Goal: Book appointment/travel/reservation

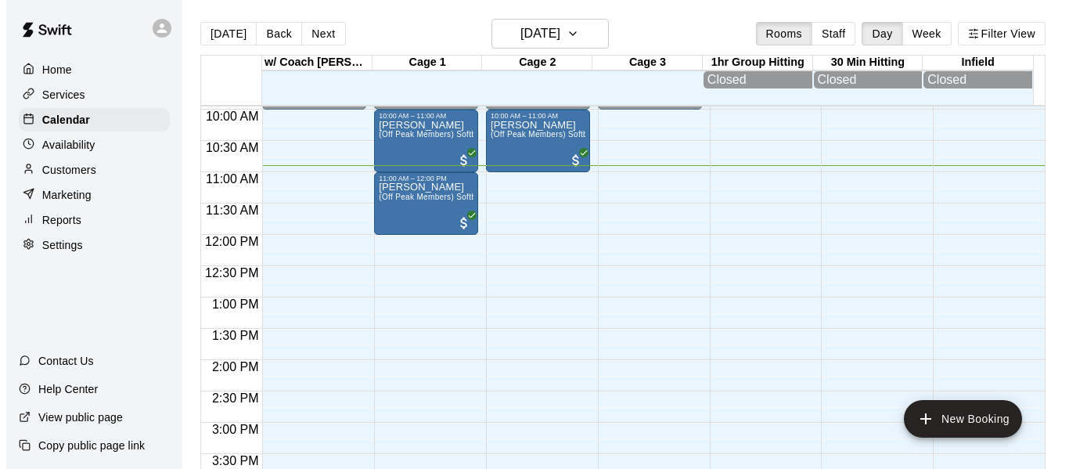
scroll to position [624, 0]
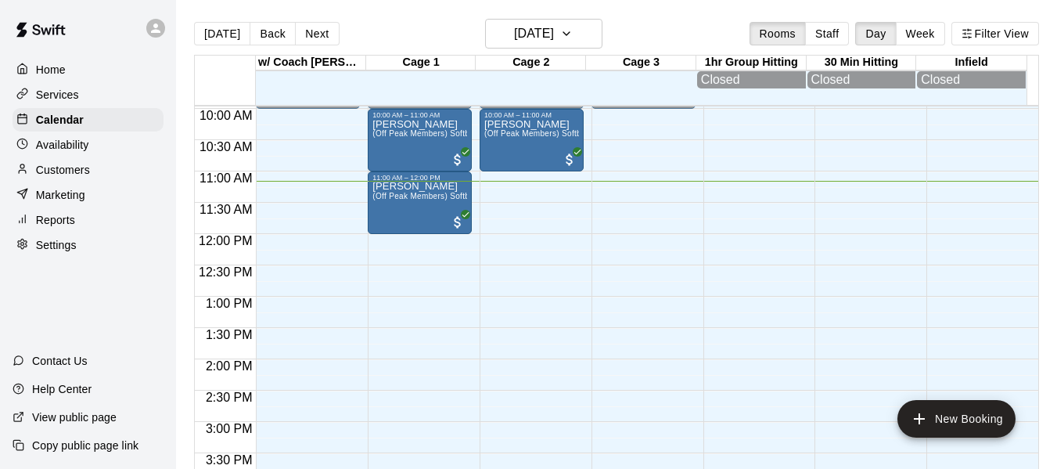
click at [408, 257] on div "12:00 AM – 10:00 AM Closed 10:00 AM – 11:00 AM [PERSON_NAME] (Off Peak Members)…" at bounding box center [420, 234] width 104 height 1503
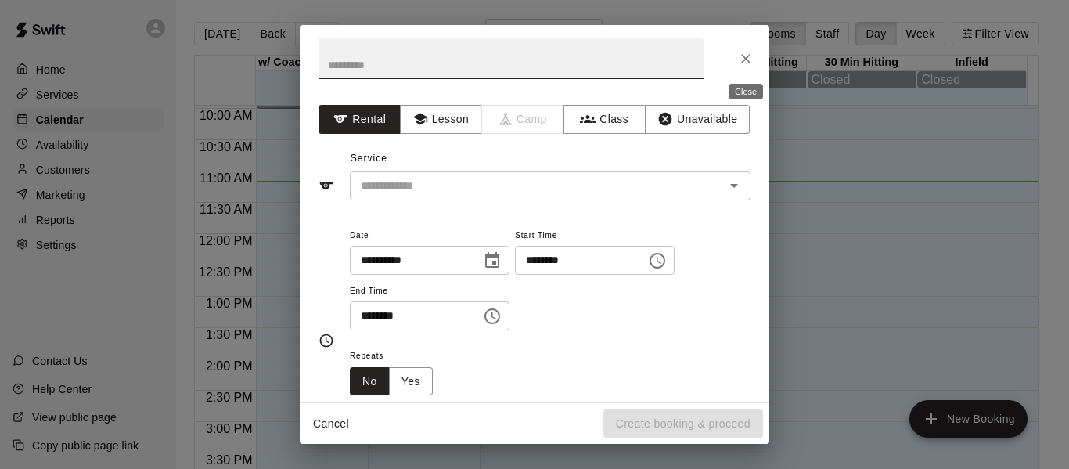
click at [747, 63] on icon "Close" at bounding box center [746, 59] width 16 height 16
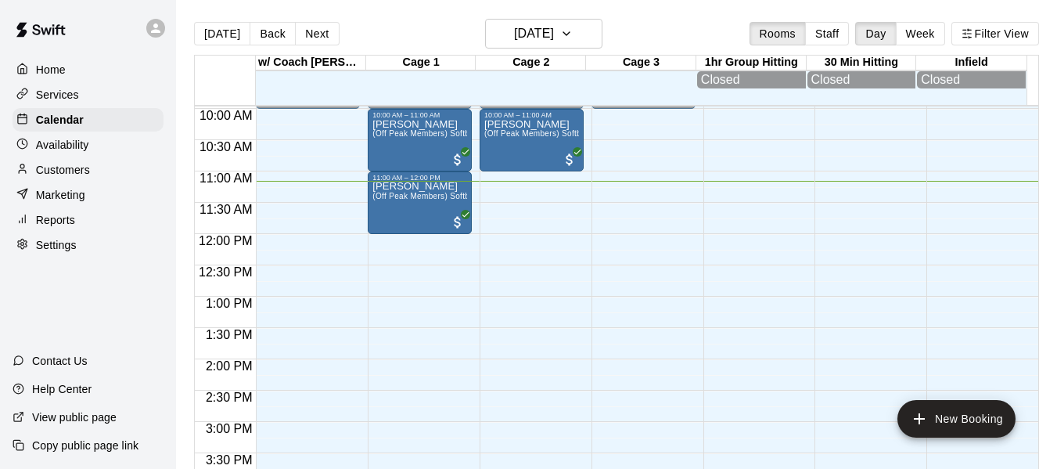
click at [389, 253] on div "12:00 AM – 10:00 AM Closed 10:00 AM – 11:00 AM [PERSON_NAME] (Off Peak Members)…" at bounding box center [420, 234] width 104 height 1503
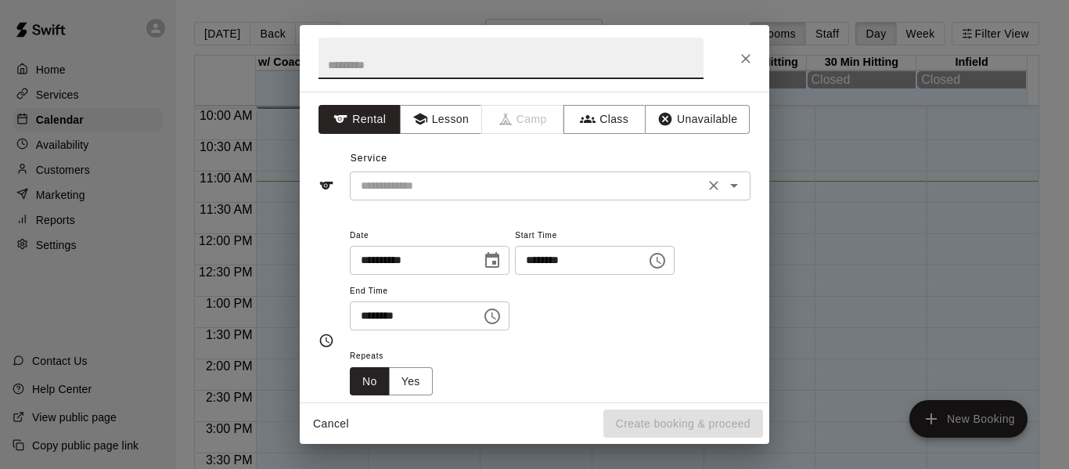
click at [447, 191] on input "text" at bounding box center [527, 186] width 345 height 20
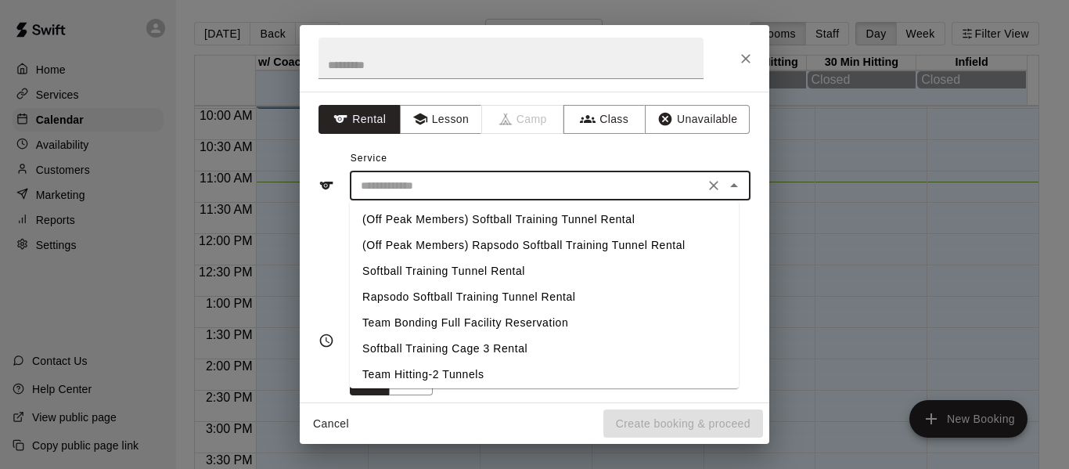
click at [449, 218] on li "(Off Peak Members) Softball Training Tunnel Rental" at bounding box center [544, 220] width 389 height 26
type input "**********"
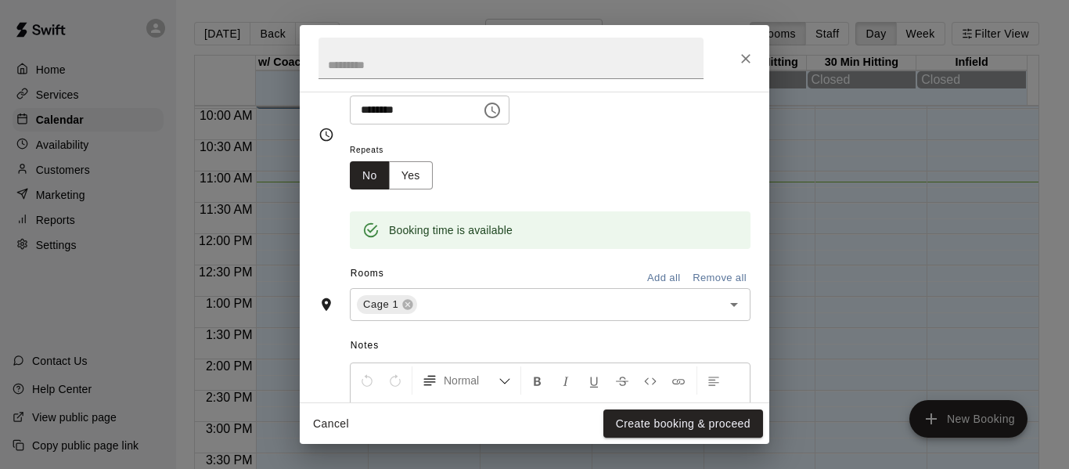
scroll to position [235, 0]
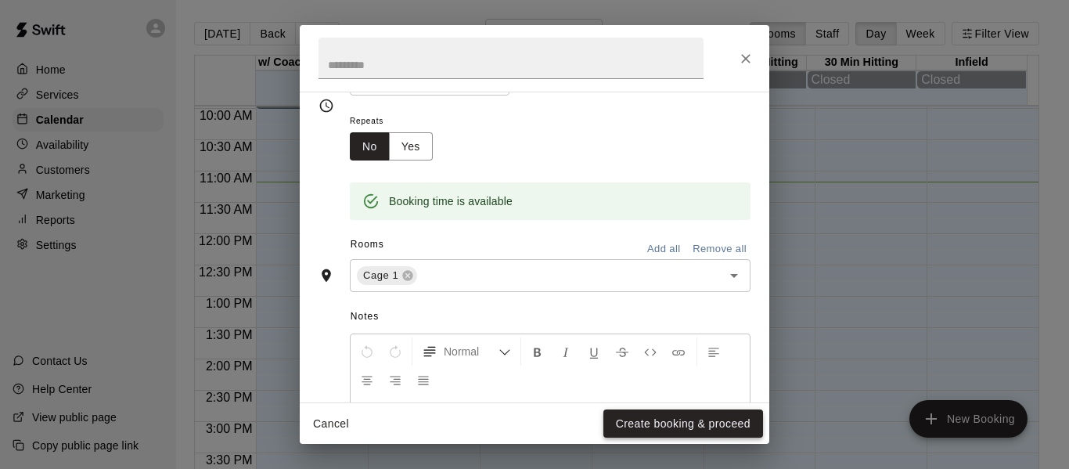
click at [660, 422] on button "Create booking & proceed" at bounding box center [683, 423] width 160 height 29
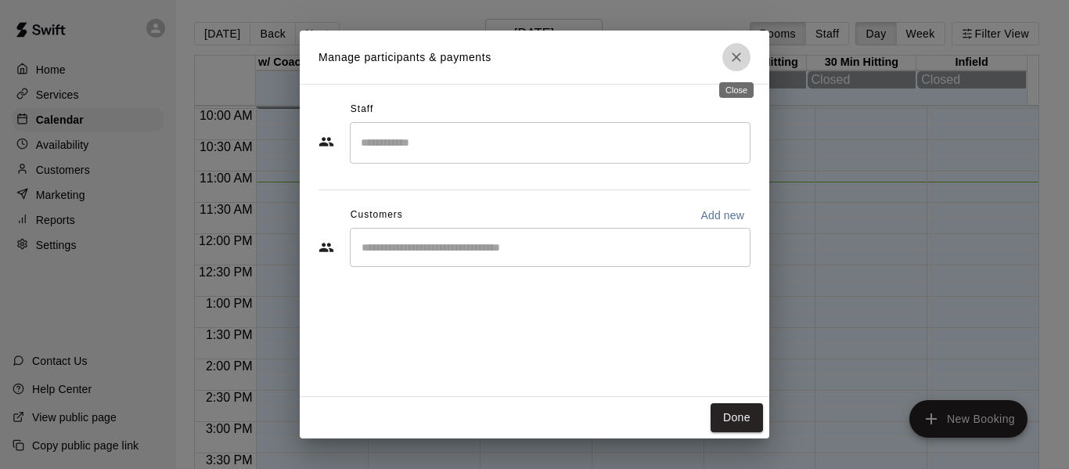
click at [731, 63] on icon "Close" at bounding box center [737, 57] width 16 height 16
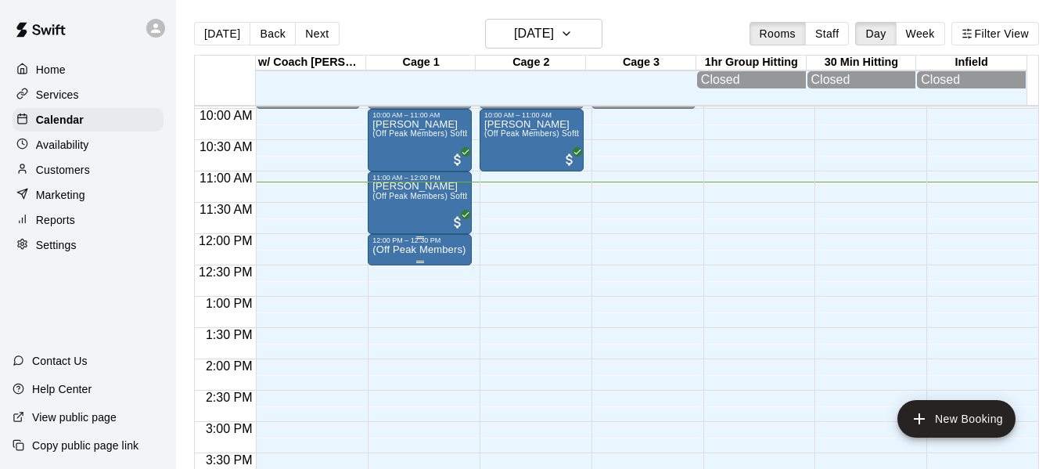
click at [423, 244] on div "12:00 PM – 12:30 PM" at bounding box center [420, 240] width 95 height 8
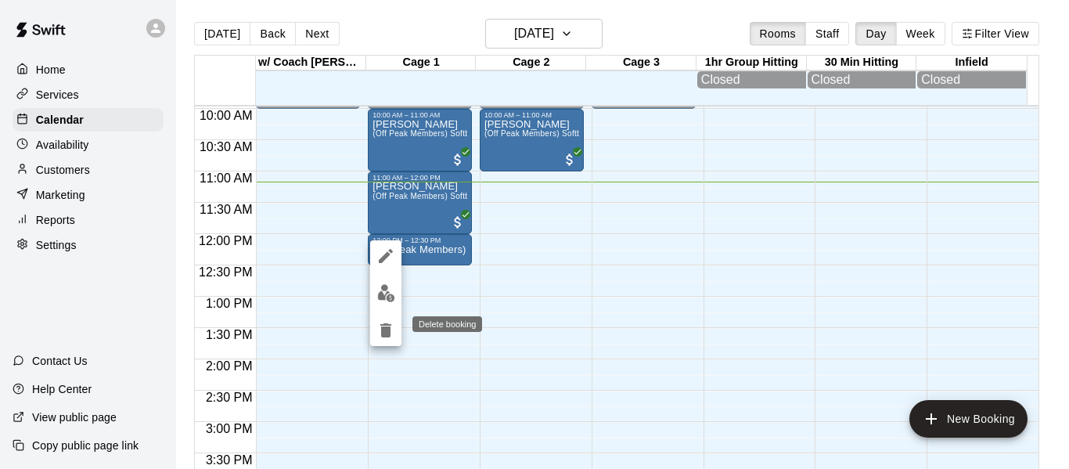
click at [384, 328] on icon "delete" at bounding box center [385, 330] width 11 height 14
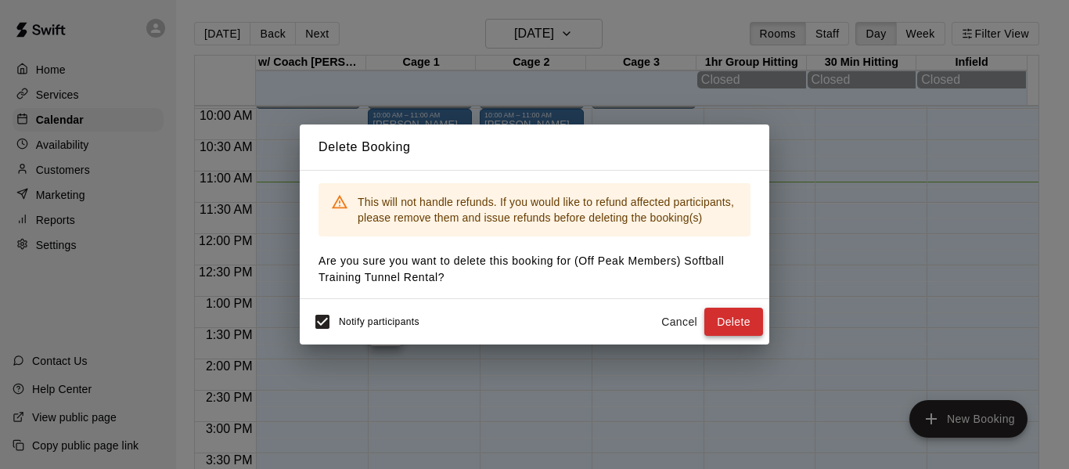
click at [722, 326] on button "Delete" at bounding box center [733, 322] width 59 height 29
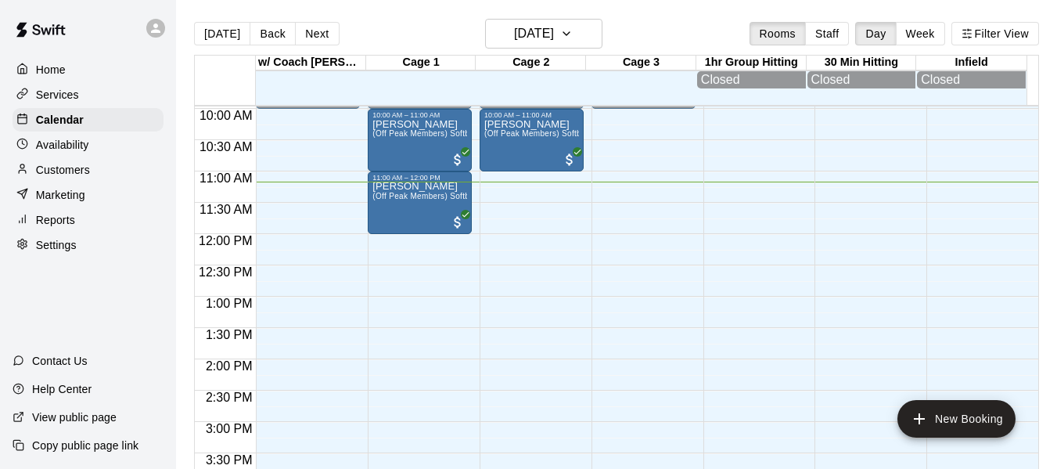
click at [398, 251] on div "12:00 AM – 10:00 AM Closed 10:00 AM – 11:00 AM [PERSON_NAME] (Off Peak Members)…" at bounding box center [420, 234] width 104 height 1503
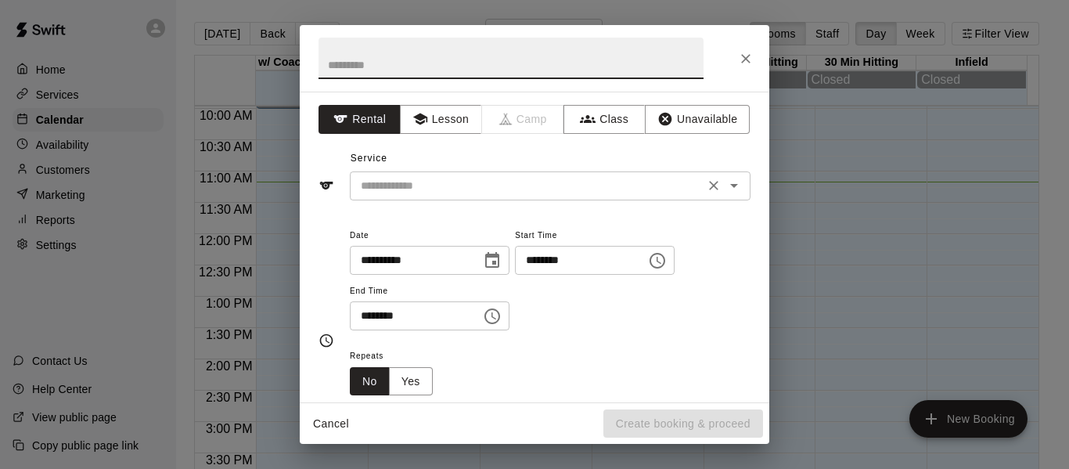
click at [438, 184] on input "text" at bounding box center [527, 186] width 345 height 20
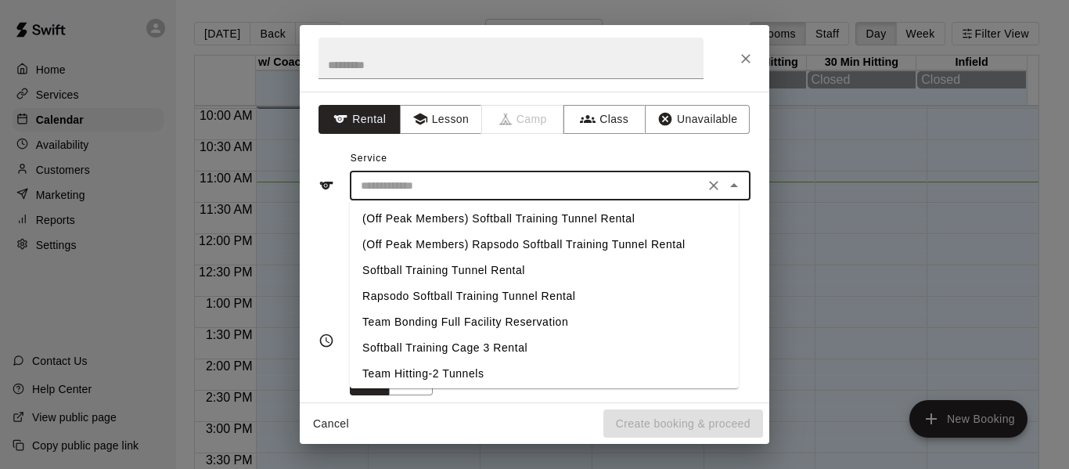
scroll to position [0, 0]
click at [484, 266] on li "Softball Training Tunnel Rental" at bounding box center [544, 271] width 389 height 26
type input "**********"
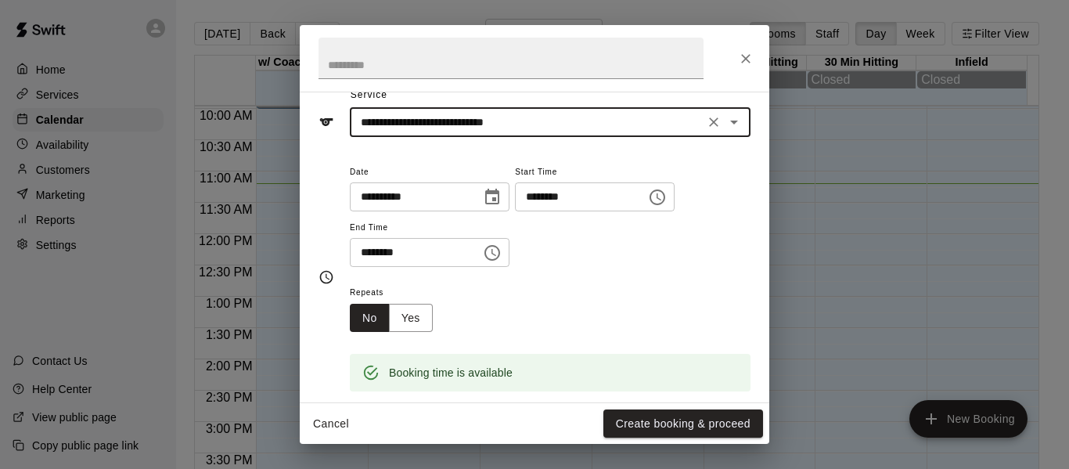
scroll to position [78, 0]
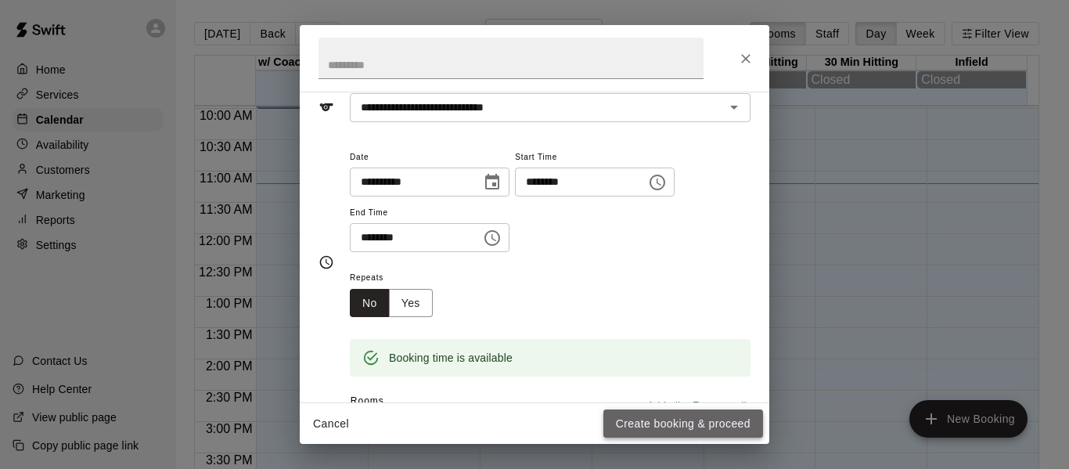
click at [669, 423] on button "Create booking & proceed" at bounding box center [683, 423] width 160 height 29
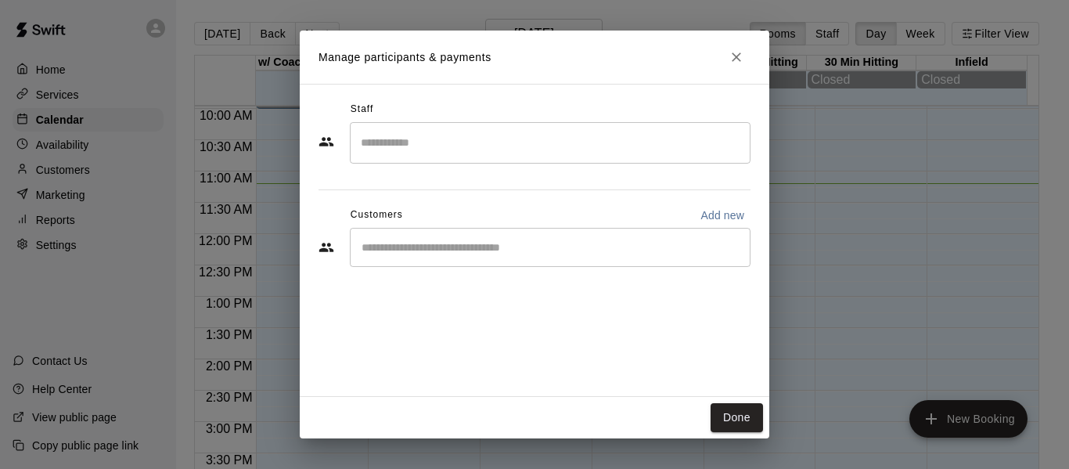
click at [444, 242] on input "Start typing to search customers..." at bounding box center [550, 248] width 387 height 16
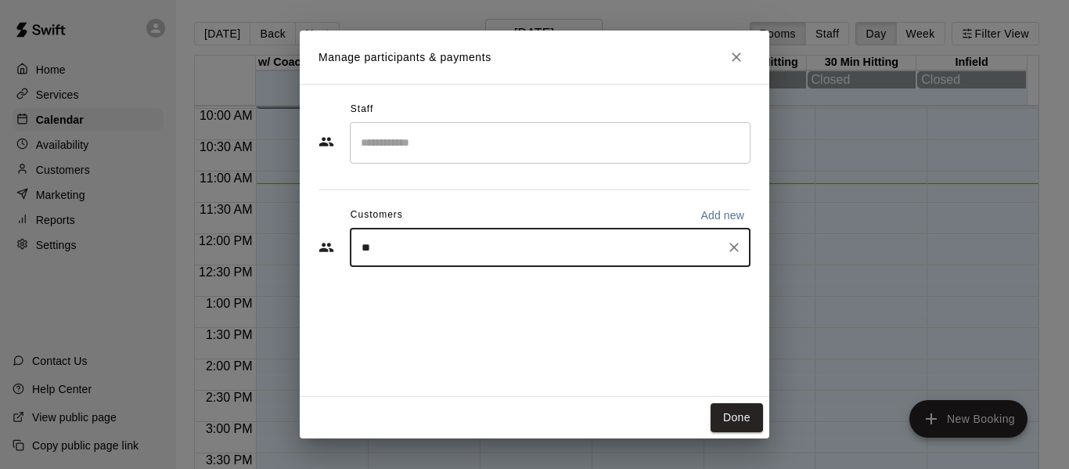
type input "***"
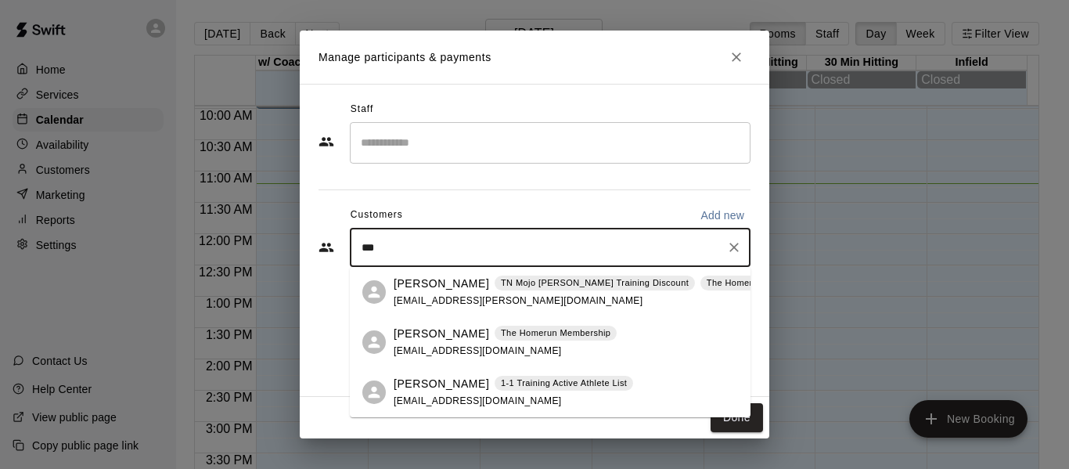
click at [433, 290] on p "[PERSON_NAME]" at bounding box center [441, 284] width 95 height 16
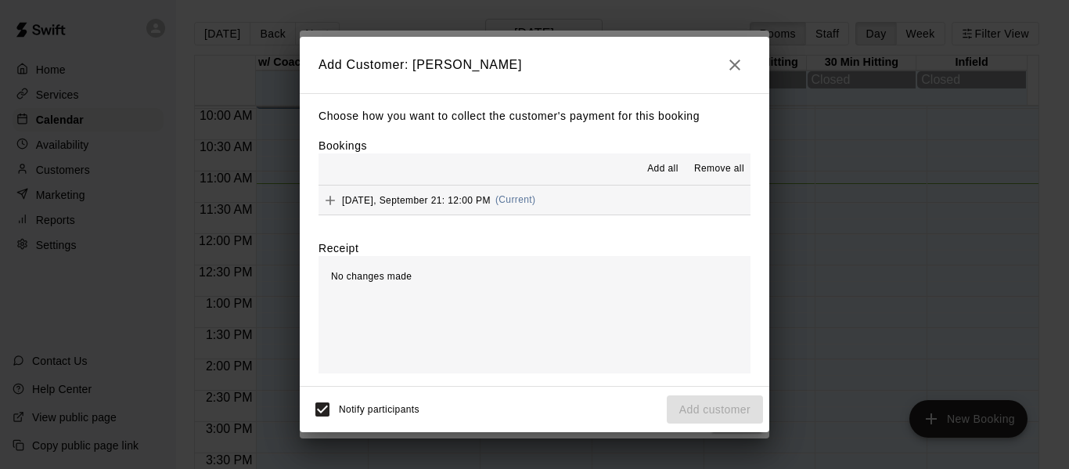
click at [631, 212] on button "[DATE], September 21: 12:00 PM (Current)" at bounding box center [535, 200] width 432 height 29
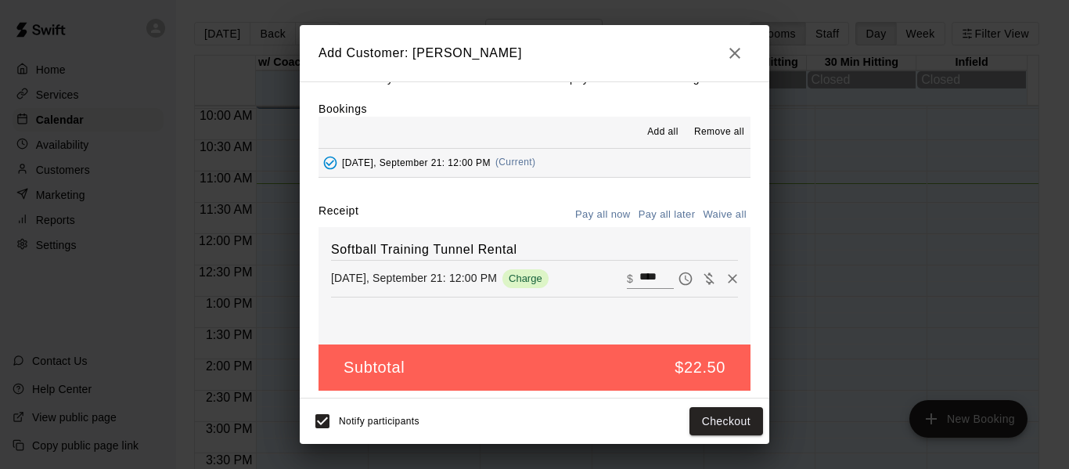
scroll to position [33, 0]
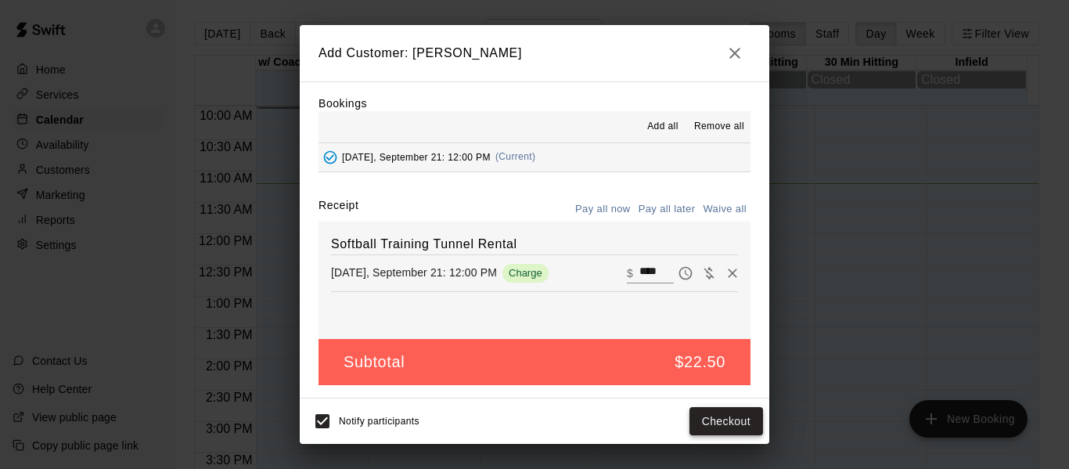
click at [722, 427] on button "Checkout" at bounding box center [727, 421] width 74 height 29
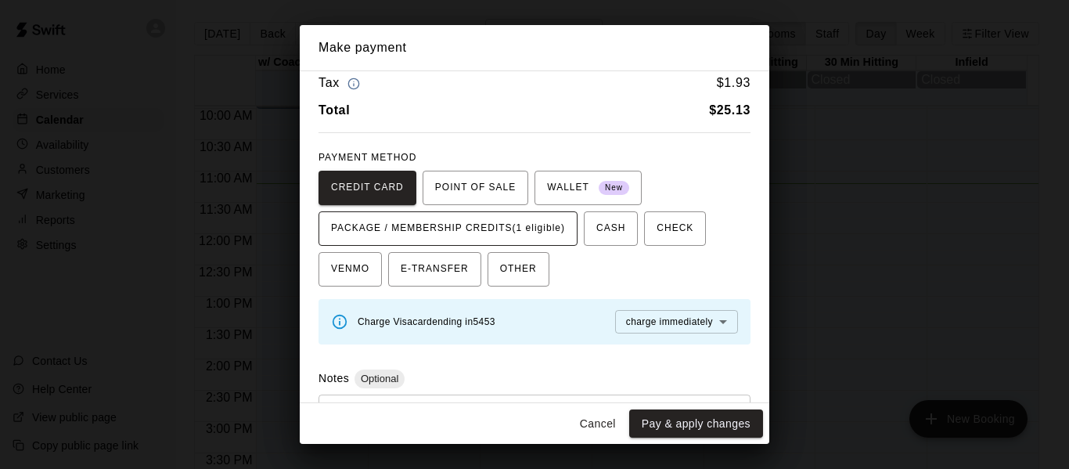
click at [515, 229] on span "PACKAGE / MEMBERSHIP CREDITS (1 eligible)" at bounding box center [448, 228] width 234 height 25
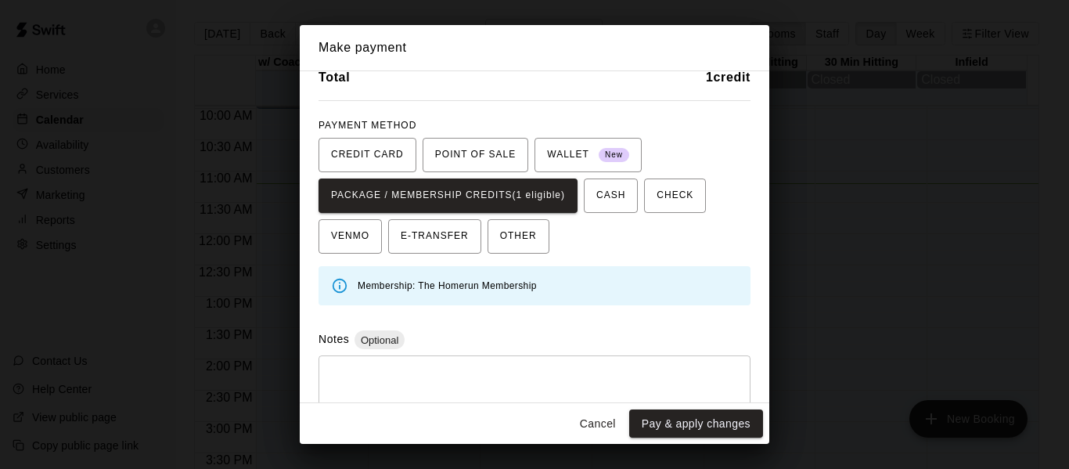
scroll to position [109, 0]
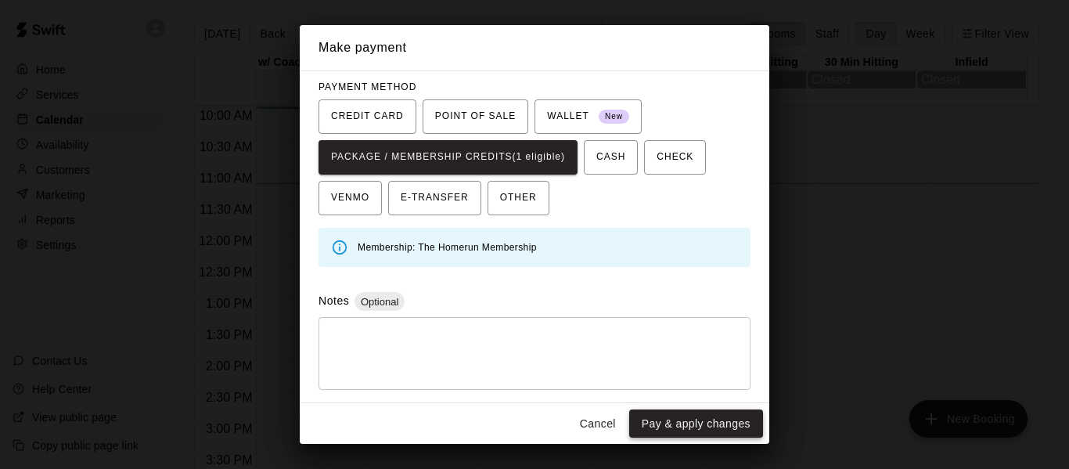
click at [695, 415] on button "Pay & apply changes" at bounding box center [696, 423] width 134 height 29
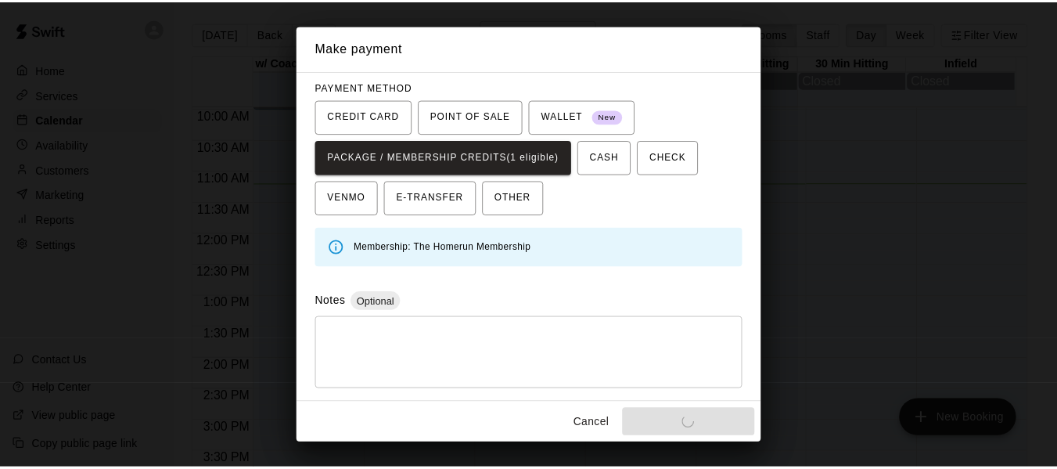
scroll to position [0, 0]
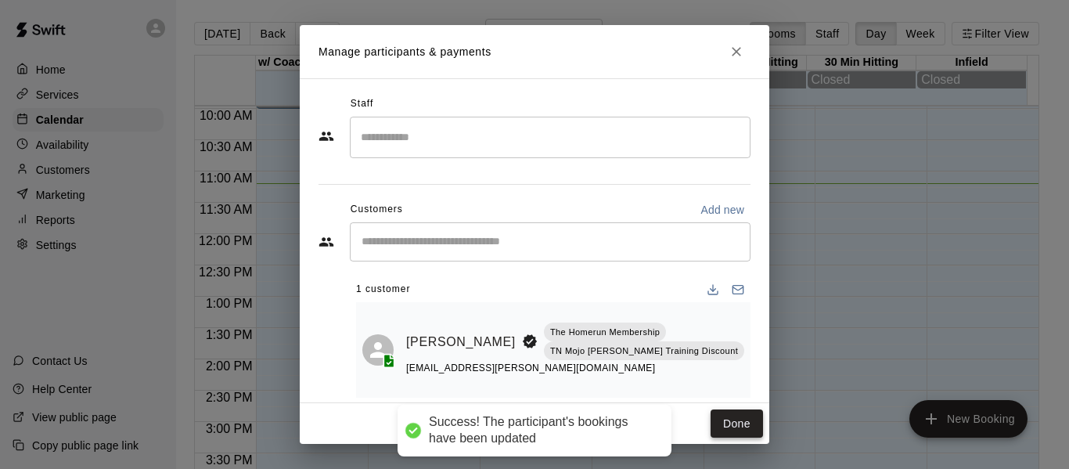
click at [739, 427] on button "Done" at bounding box center [737, 423] width 52 height 29
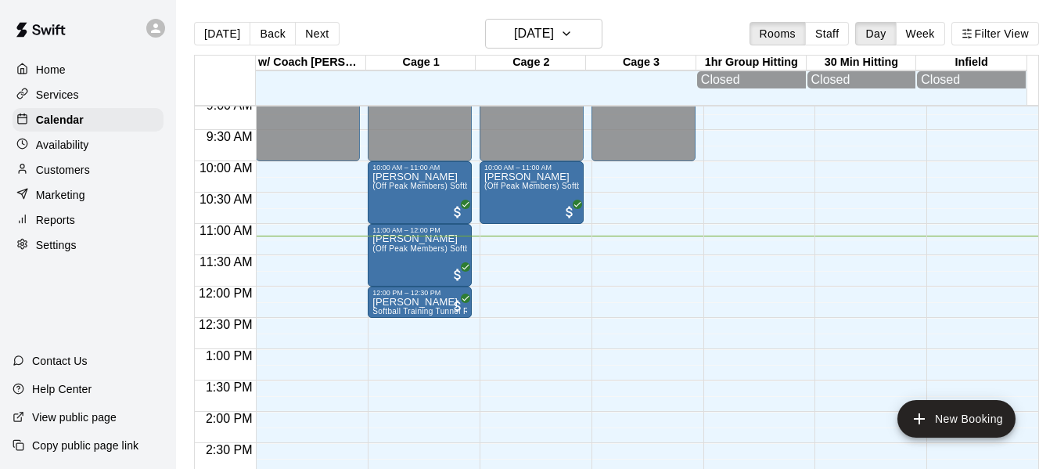
scroll to position [546, 0]
